Goal: Task Accomplishment & Management: Manage account settings

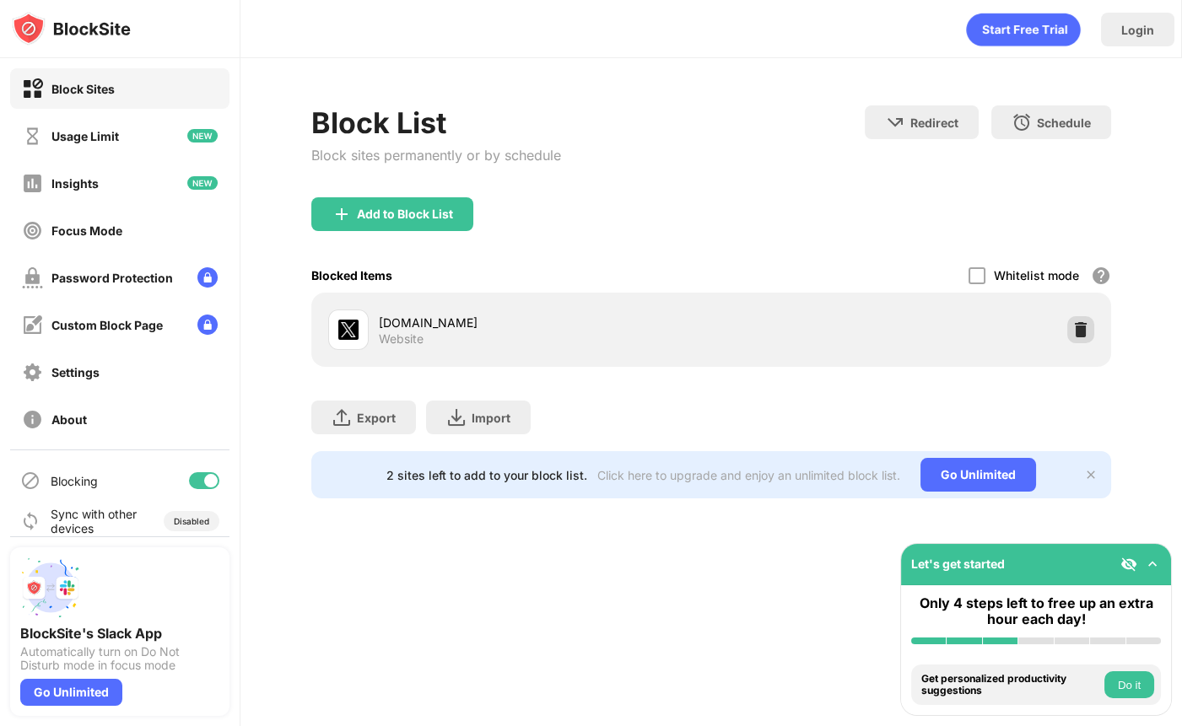
click at [1076, 327] on img at bounding box center [1080, 329] width 17 height 17
